Goal: Task Accomplishment & Management: Use online tool/utility

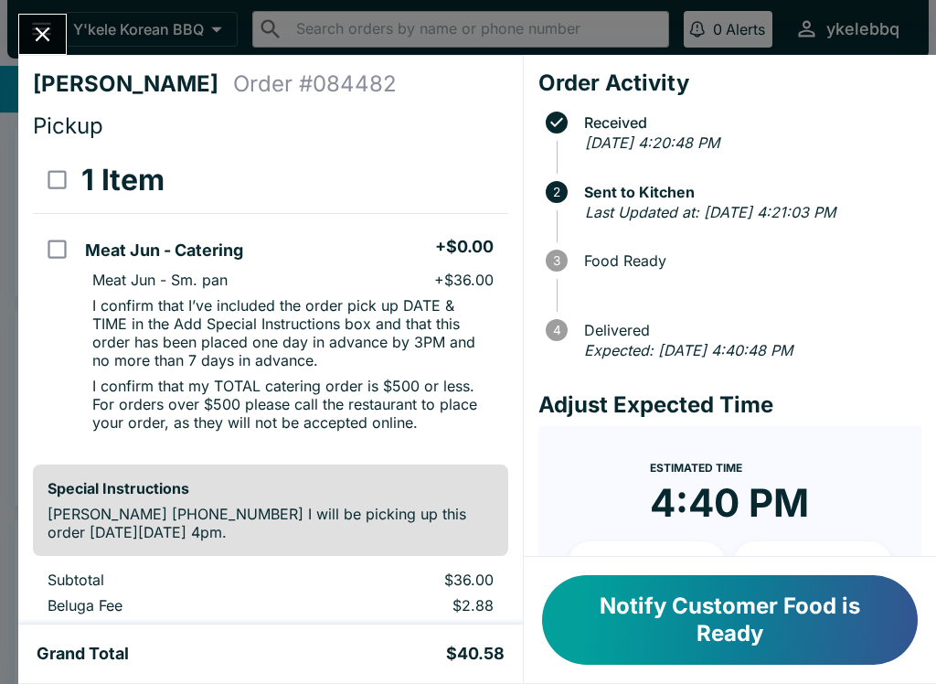
click at [52, 32] on icon "Close" at bounding box center [42, 34] width 25 height 25
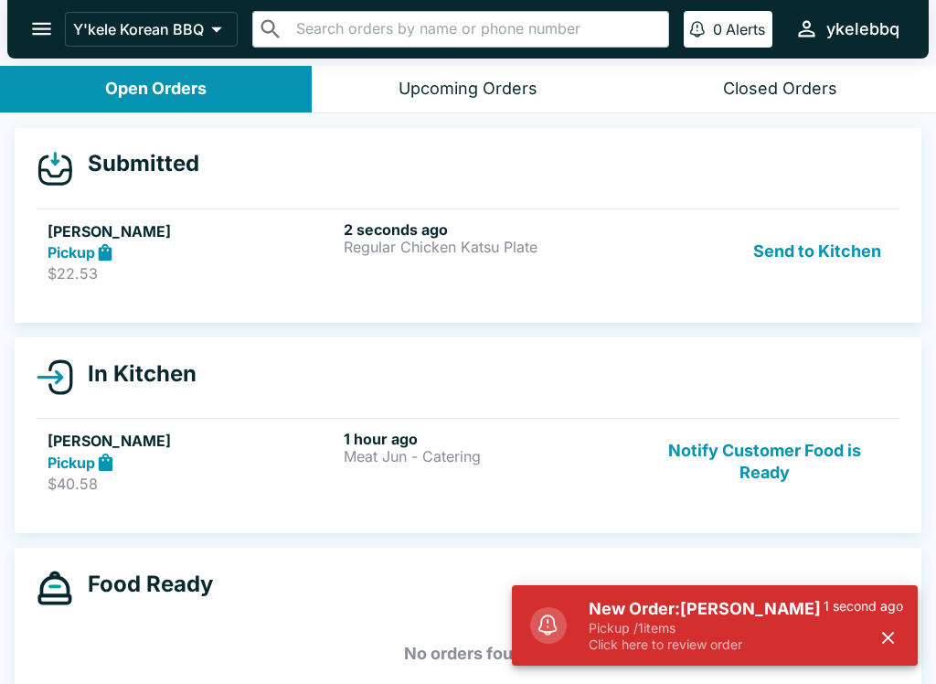
click at [224, 271] on p "$22.53" at bounding box center [192, 273] width 289 height 18
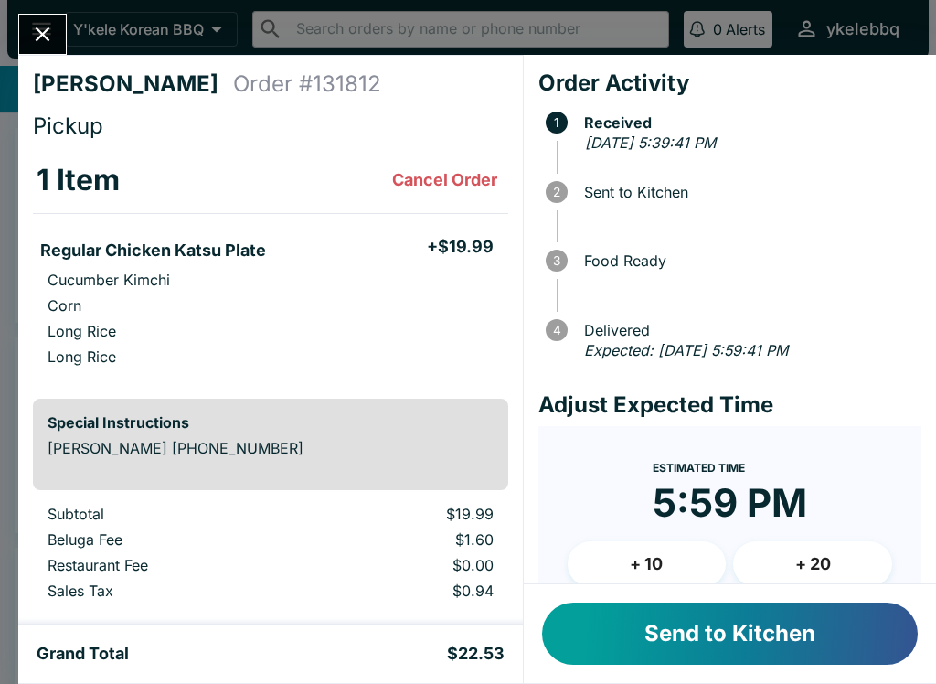
click at [788, 632] on button "Send to Kitchen" at bounding box center [730, 634] width 376 height 62
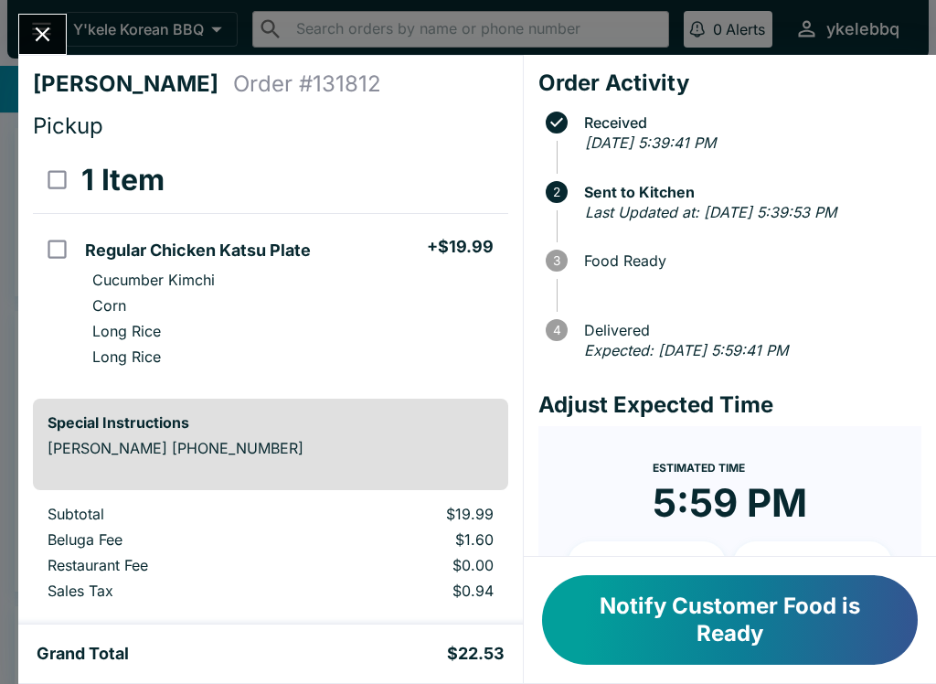
click at [881, 628] on button "Notify Customer Food is Ready" at bounding box center [730, 620] width 376 height 90
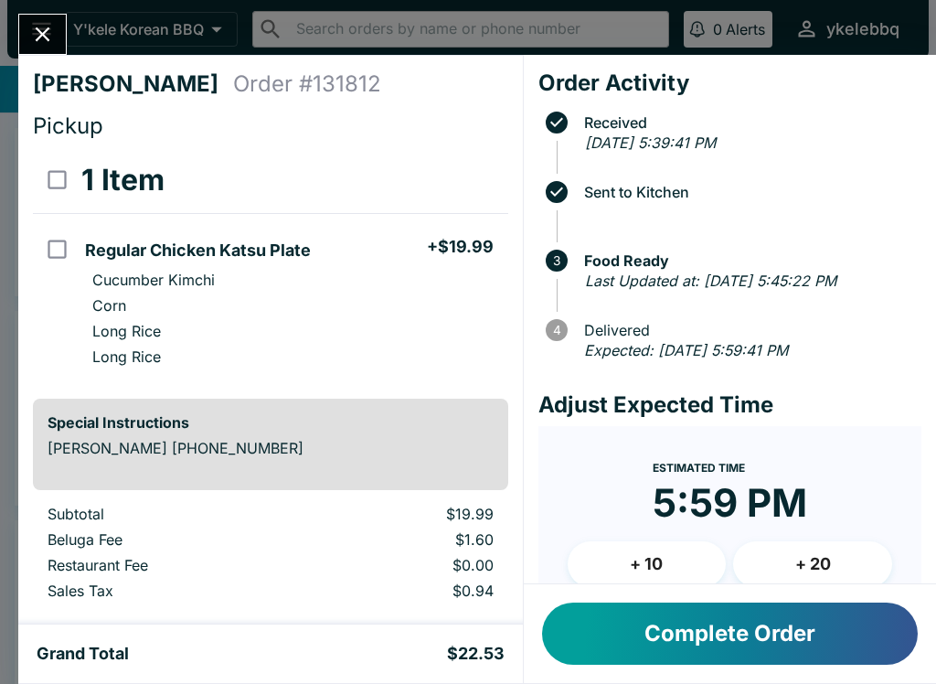
click at [759, 652] on button "Complete Order" at bounding box center [730, 634] width 376 height 62
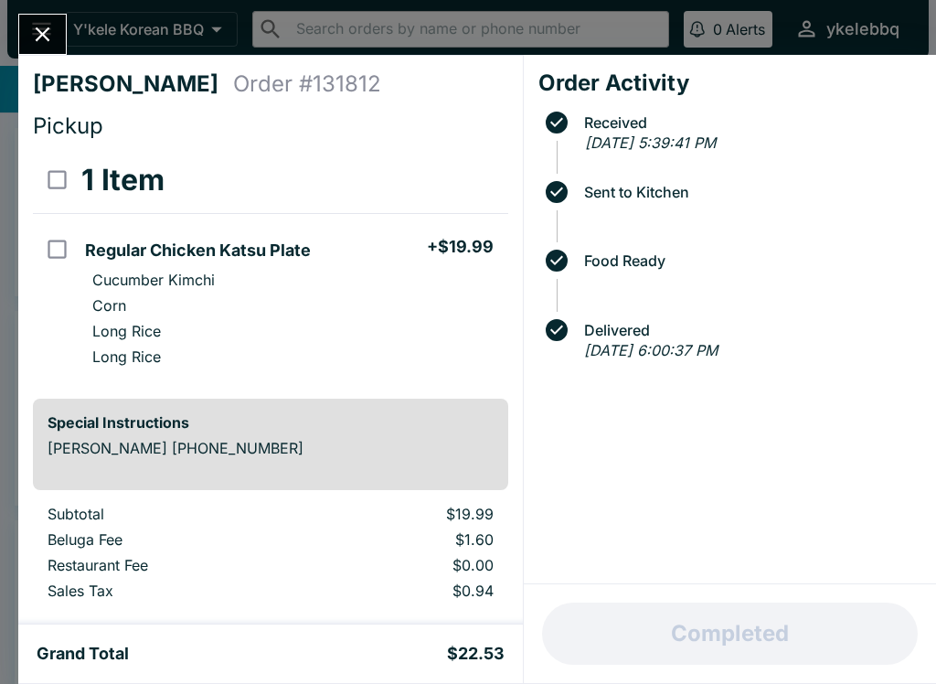
click at [43, 39] on icon "Close" at bounding box center [42, 34] width 25 height 25
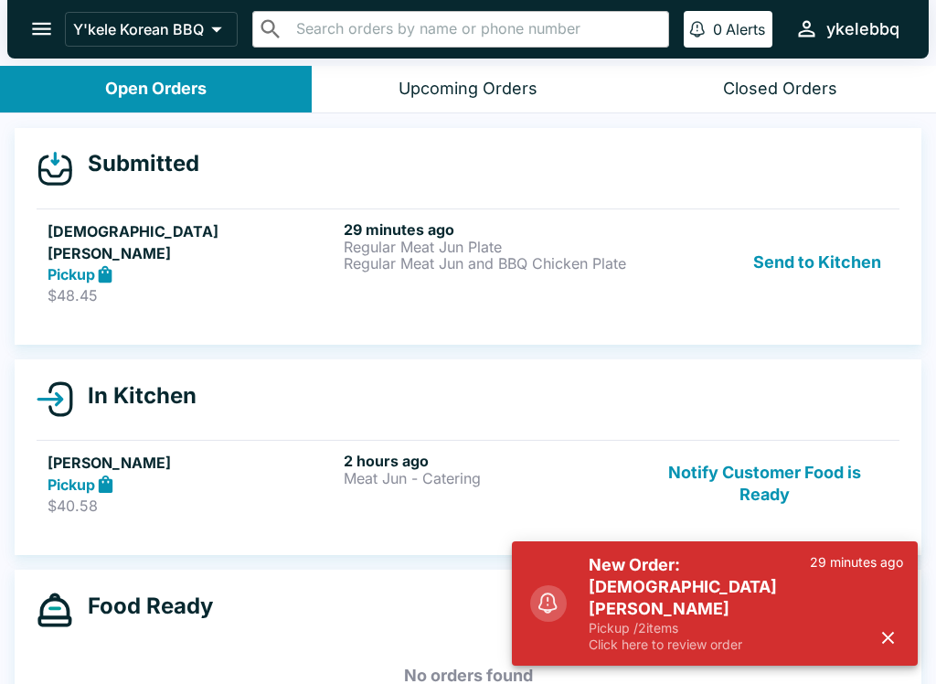
click at [219, 264] on div "Pickup" at bounding box center [192, 274] width 289 height 21
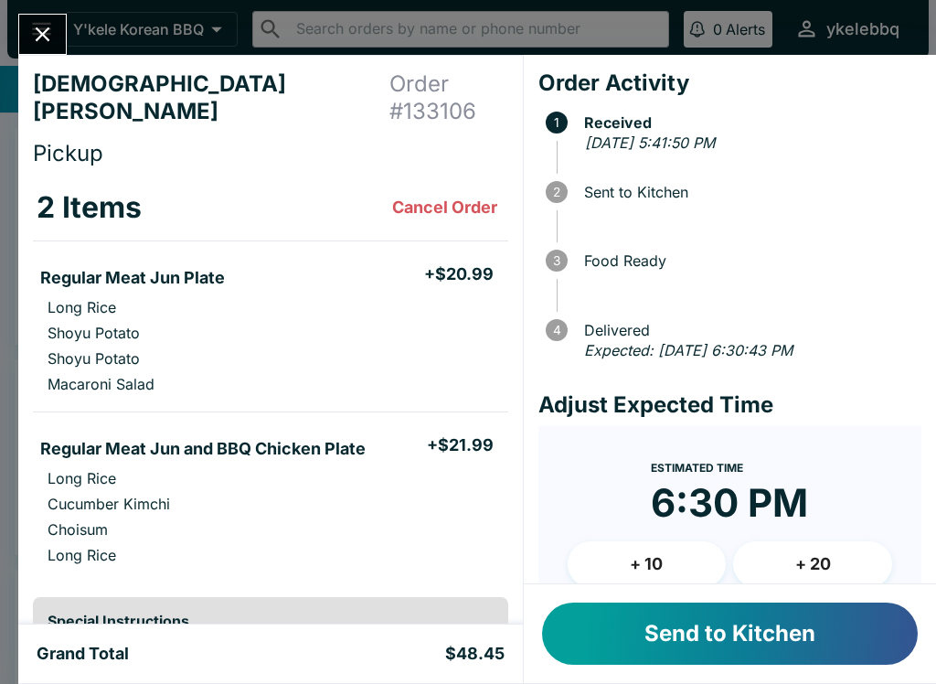
scroll to position [16, 0]
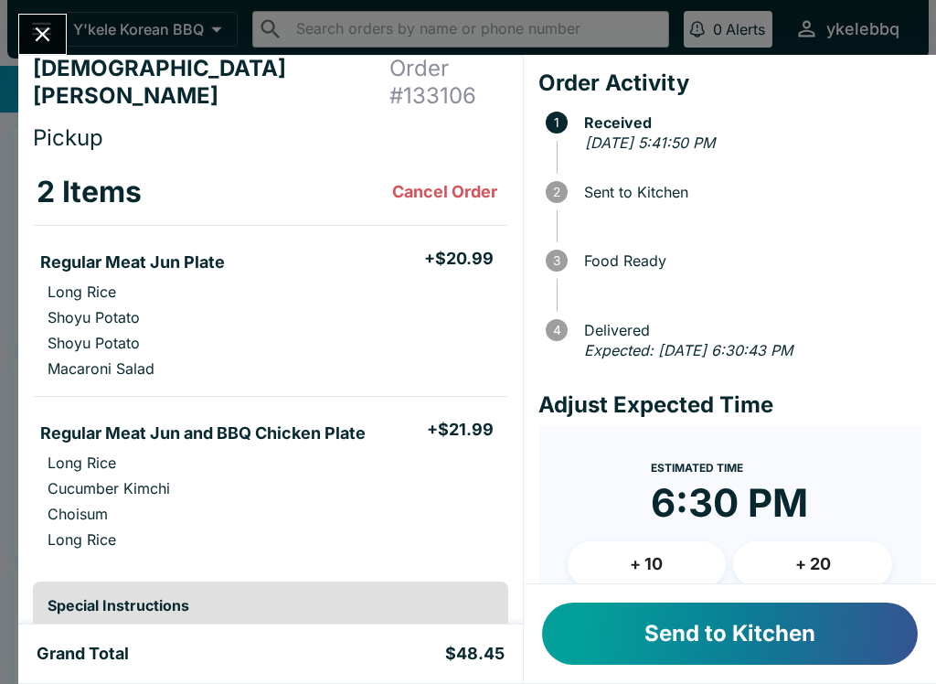
click at [712, 657] on button "Send to Kitchen" at bounding box center [730, 634] width 376 height 62
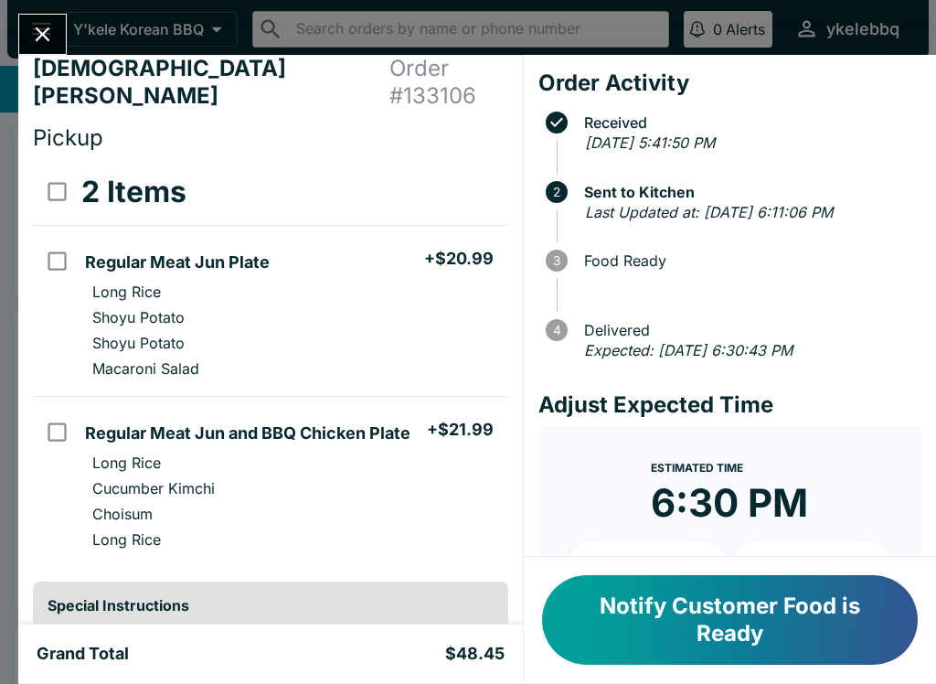
click at [803, 617] on button "Notify Customer Food is Ready" at bounding box center [730, 620] width 376 height 90
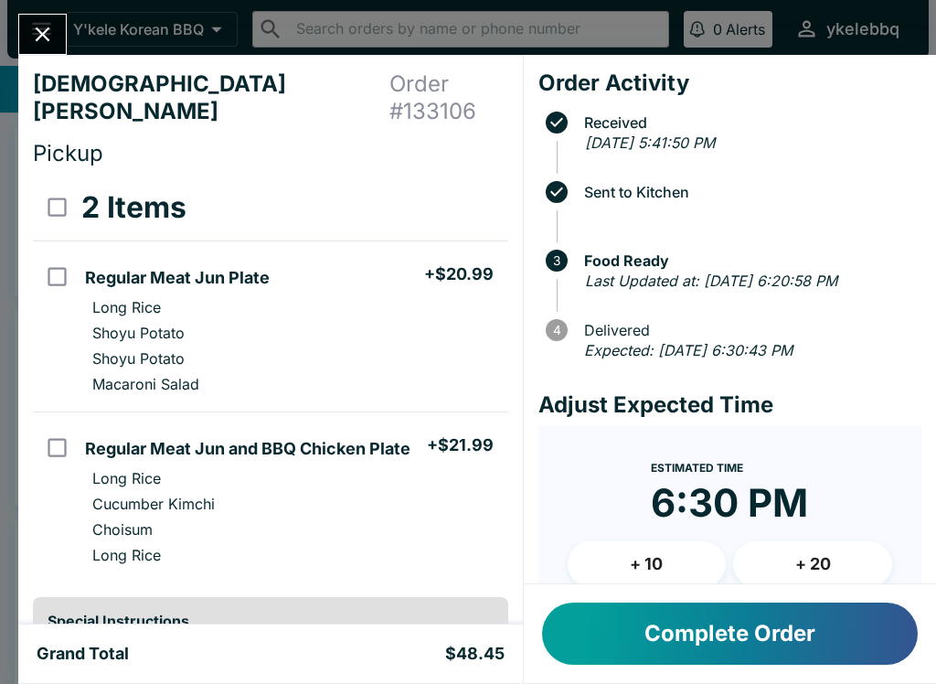
scroll to position [-2, 0]
click at [765, 627] on button "Complete Order" at bounding box center [730, 634] width 376 height 62
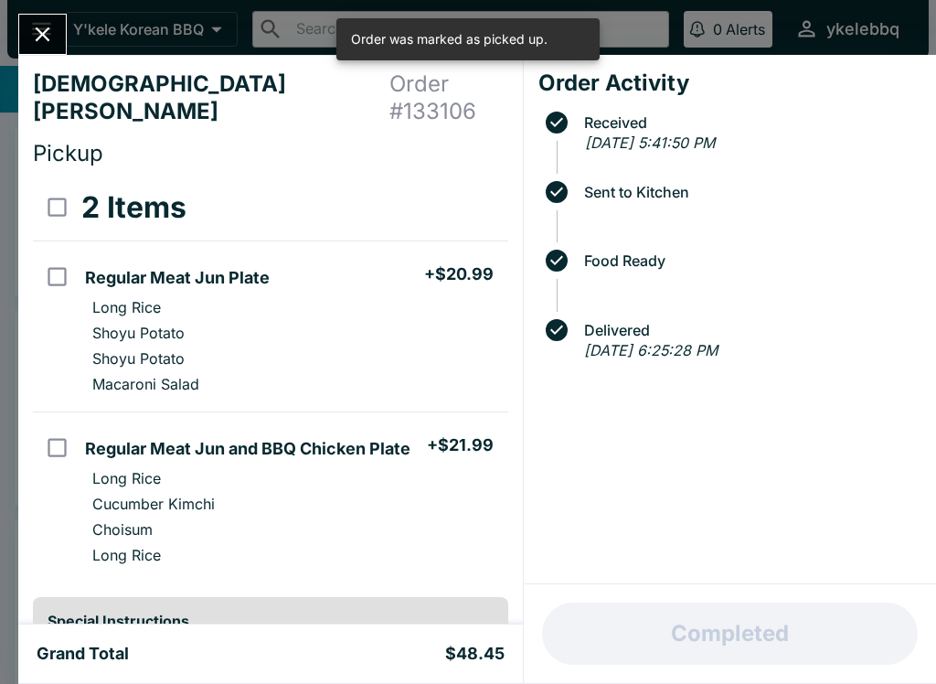
click at [45, 21] on button "Close" at bounding box center [42, 34] width 47 height 39
